Goal: Information Seeking & Learning: Find specific fact

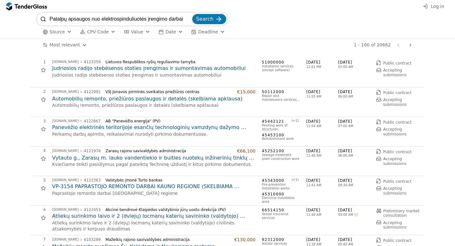
click at [201, 21] on span "Search" at bounding box center [204, 19] width 17 height 6
type input "Patalpų apsaugos nuo elektrospinduliuotės įrengimo darbai"
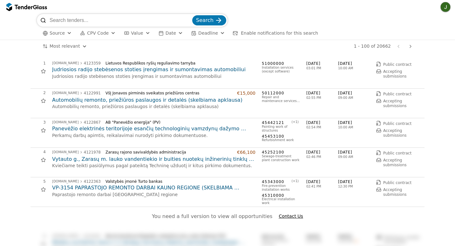
click at [150, 14] on input "search" at bounding box center [120, 20] width 141 height 13
paste input "Patalpų apsaugos nuo elektrospinduliuotės įrengimo darbai"
type input "Patalpų apsaugos nuo elektrospinduliuotės įrengimo darbai"
click at [210, 19] on span "Search" at bounding box center [204, 20] width 17 height 6
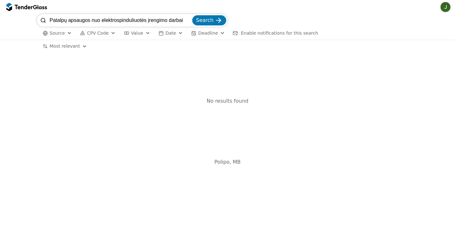
click at [165, 20] on input "Patalpų apsaugos nuo elektrospinduliuotės įrengimo darbai" at bounding box center [120, 20] width 141 height 13
drag, startPoint x: 147, startPoint y: 22, endPoint x: 201, endPoint y: 22, distance: 54.1
click at [201, 22] on div "Patalpų apsaugos nuo elektrospinduliuotės įrengimo darbai Search" at bounding box center [132, 20] width 191 height 13
drag, startPoint x: 102, startPoint y: 20, endPoint x: -1, endPoint y: 23, distance: 103.7
click at [0, 23] on html "Patalpų apsaugos nuo elektrospinduliuotės Search Source CPV Code Type Buyer Val…" at bounding box center [227, 123] width 455 height 246
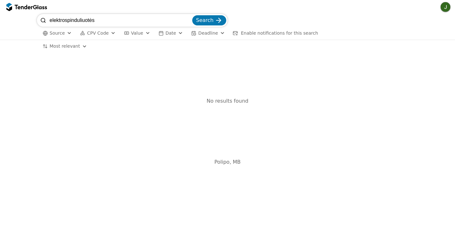
type input "elektrospinduliuotės"
click at [192, 15] on button "Search" at bounding box center [209, 20] width 34 height 10
click at [66, 22] on input "elektrospinduliuotės" at bounding box center [120, 20] width 141 height 13
type input "elektros pinduliuotės"
click at [192, 15] on button "Search" at bounding box center [209, 20] width 34 height 10
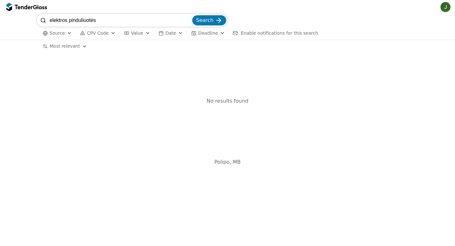
drag, startPoint x: 110, startPoint y: 22, endPoint x: 17, endPoint y: 23, distance: 92.8
click at [17, 23] on div "elektros pinduliuotės Search Source CPV Code Type Buyer Value Date Deadline Ena…" at bounding box center [227, 27] width 449 height 26
type input "elektros spinduliuotės"
click at [192, 15] on button "Search" at bounding box center [209, 20] width 34 height 10
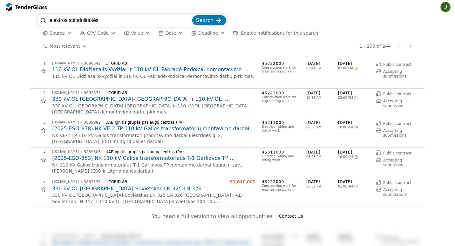
drag, startPoint x: 69, startPoint y: 19, endPoint x: 32, endPoint y: 21, distance: 37.2
click at [32, 21] on div "elektros spinduliuotės Search Source CPV Code Type Buyer Value Date Deadline En…" at bounding box center [227, 27] width 449 height 26
type input "spinduliuotės"
click at [192, 15] on button "Search" at bounding box center [209, 20] width 34 height 10
